Goal: Task Accomplishment & Management: Manage account settings

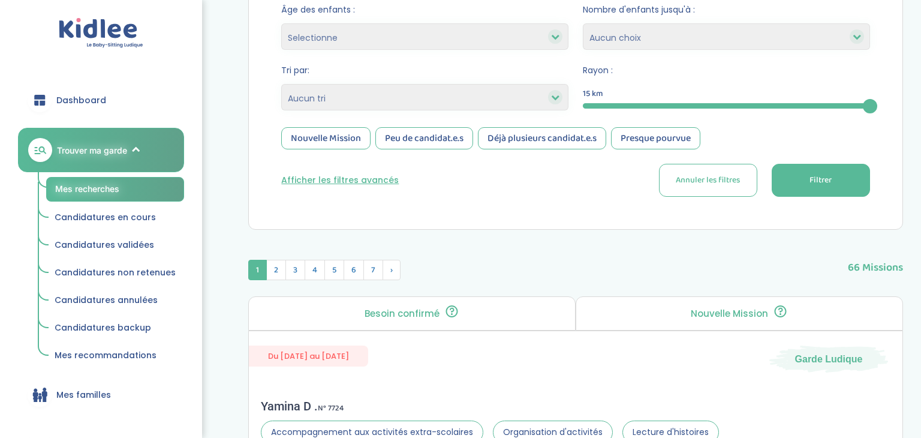
scroll to position [245, 0]
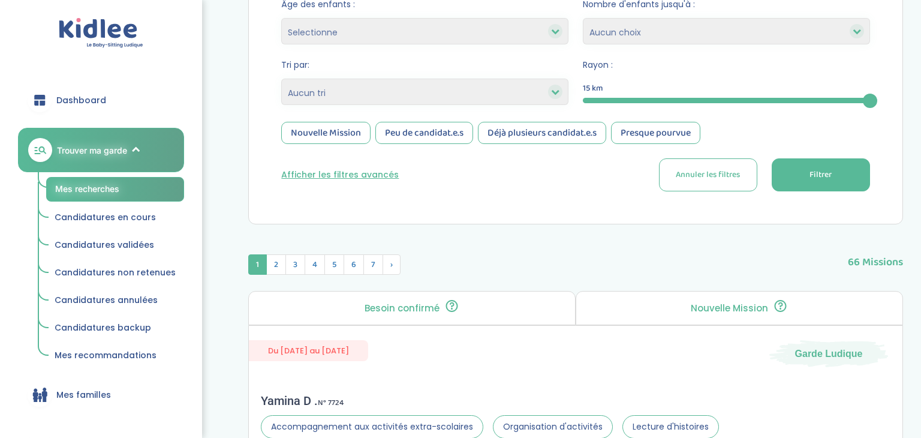
click at [804, 177] on button "Filtrer" at bounding box center [821, 174] width 98 height 33
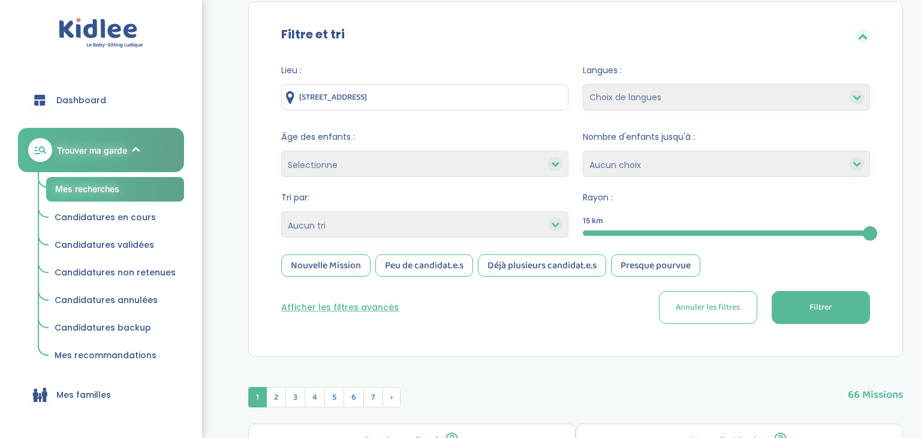
scroll to position [105, 0]
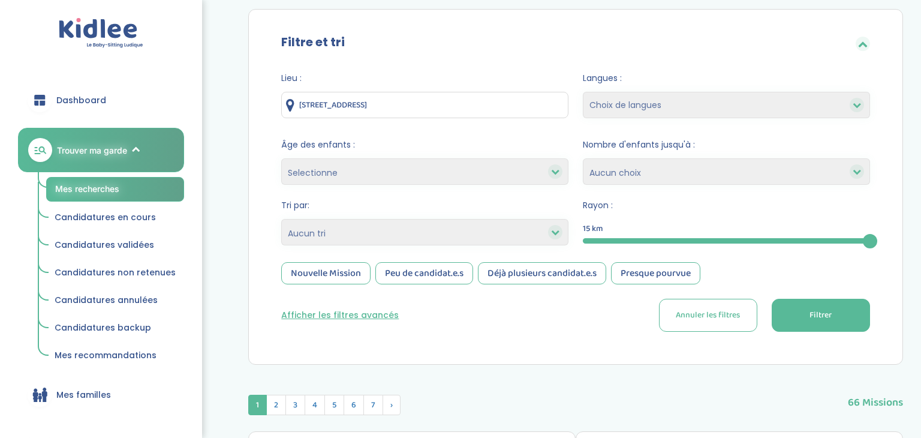
click at [495, 171] on select "Selectionne moins de 3 ans entre 3 et 6 ans plus de 6 ans" at bounding box center [424, 171] width 287 height 26
click at [487, 173] on select "Selectionne moins de 3 ans entre 3 et 6 ans plus de 6 ans" at bounding box center [424, 171] width 287 height 26
click at [416, 235] on select "Heures par semaine (croissant) Heures par semaine (décroissant) Date de démarra…" at bounding box center [424, 232] width 287 height 26
select select "salary_desc"
click at [281, 219] on select "Heures par semaine (croissant) Heures par semaine (décroissant) Date de démarra…" at bounding box center [424, 232] width 287 height 26
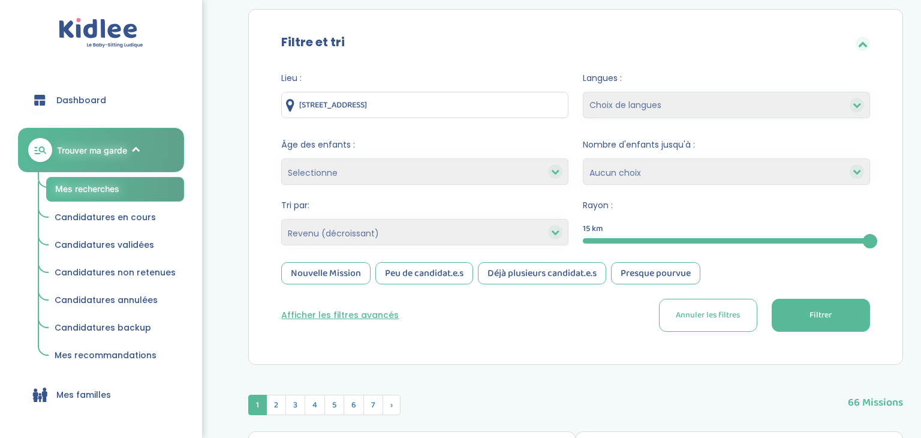
click at [329, 271] on div "Nouvelle Mission" at bounding box center [325, 273] width 89 height 22
click at [816, 317] on span "Filtrer" at bounding box center [821, 315] width 22 height 13
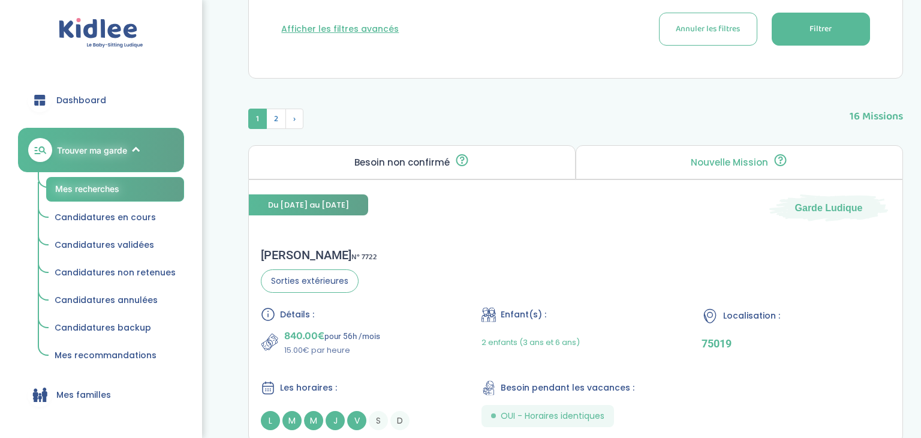
scroll to position [0, 0]
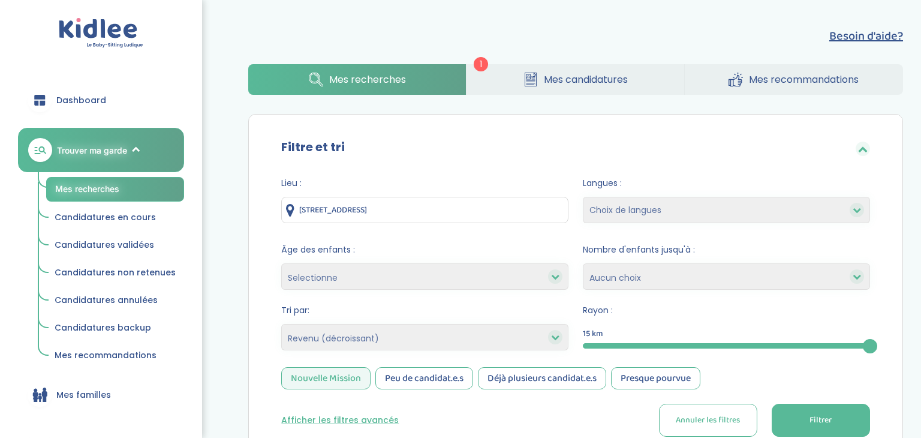
click at [592, 90] on link "Mes candidatures" at bounding box center [576, 79] width 218 height 31
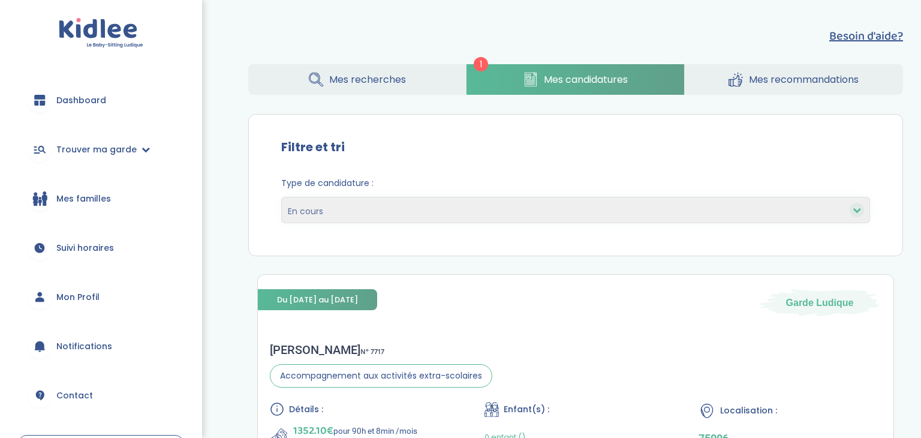
click at [73, 302] on span "Mon Profil" at bounding box center [77, 297] width 43 height 13
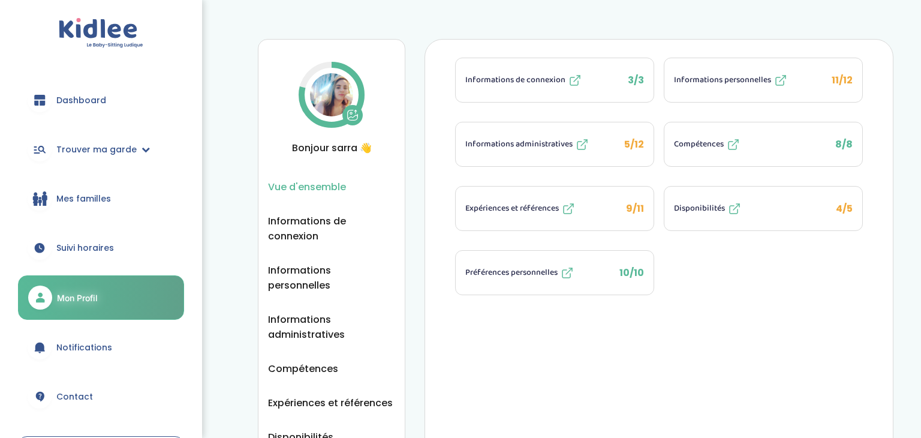
click at [96, 102] on span "Dashboard" at bounding box center [81, 100] width 50 height 13
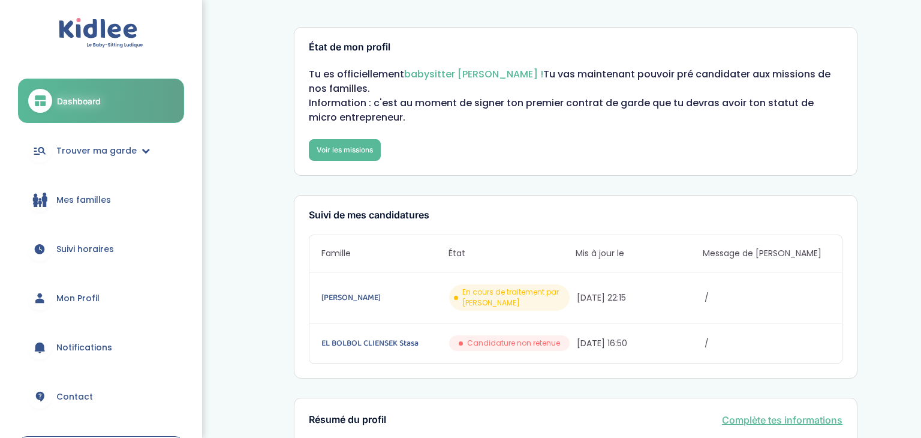
click at [73, 295] on span "Mon Profil" at bounding box center [77, 298] width 43 height 13
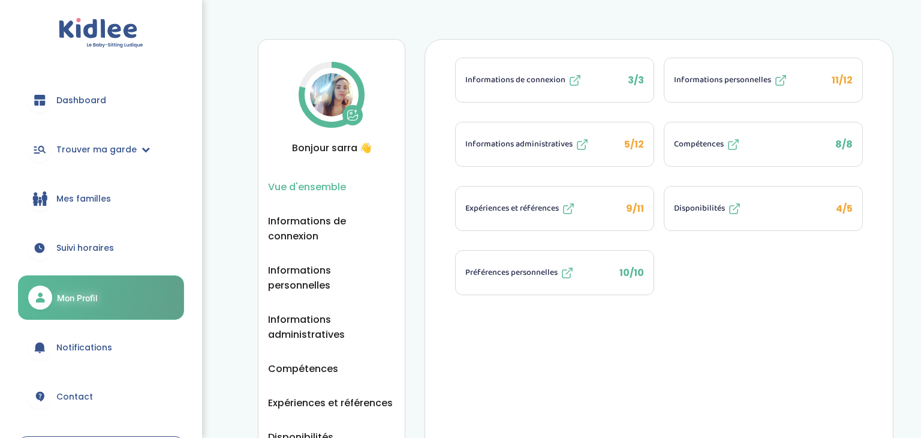
click at [530, 130] on button "Informations administratives 5/12" at bounding box center [555, 144] width 198 height 44
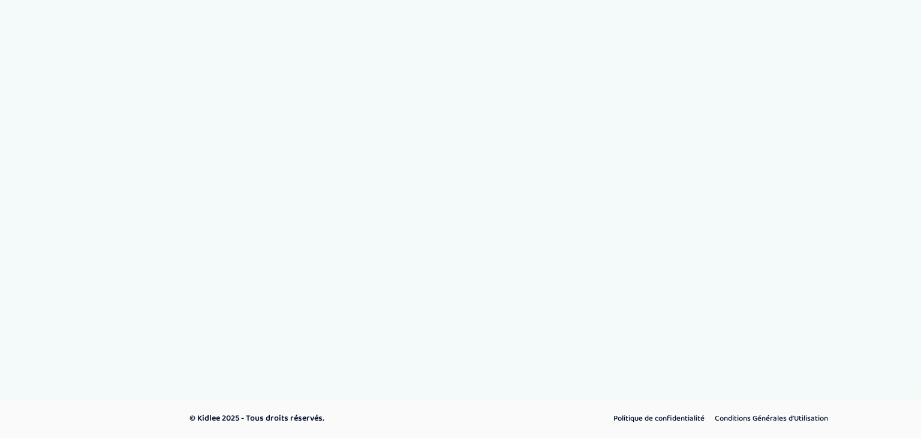
select select "Titre de séjour"
select select "Certificat de résidence algérien"
